Goal: Task Accomplishment & Management: Manage account settings

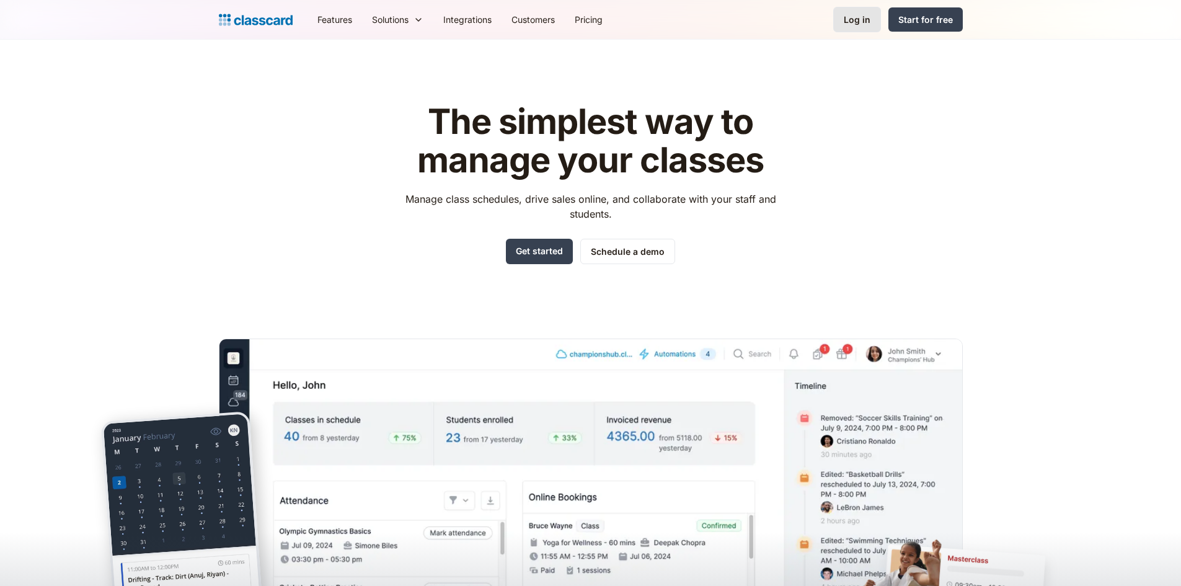
click at [844, 30] on link "Log in" at bounding box center [857, 19] width 48 height 25
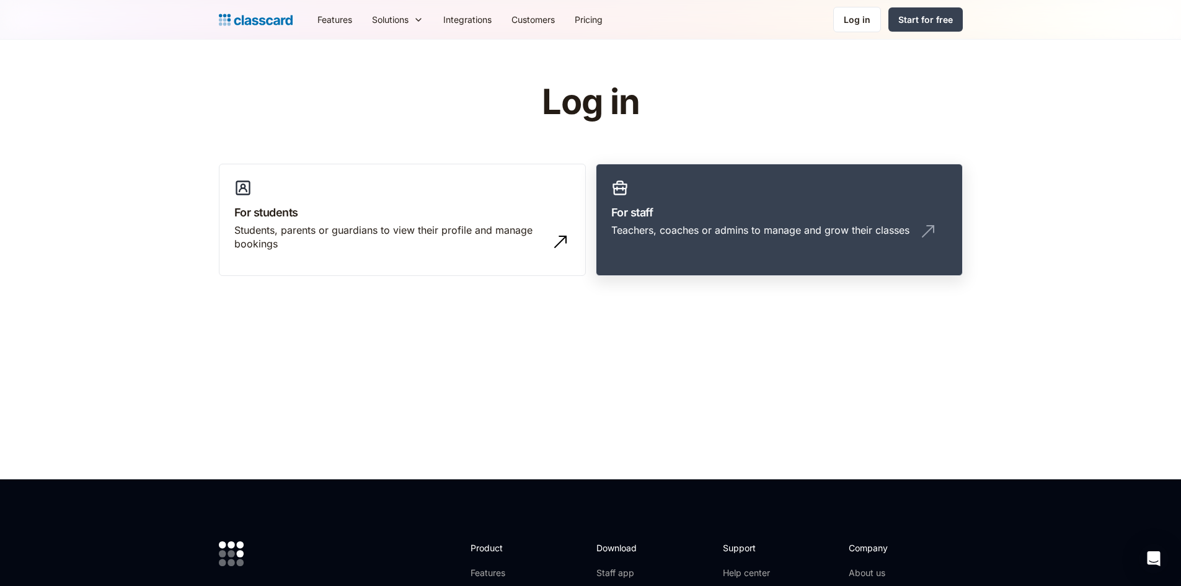
click at [648, 218] on h3 "For staff" at bounding box center [779, 212] width 336 height 17
